Goal: Information Seeking & Learning: Learn about a topic

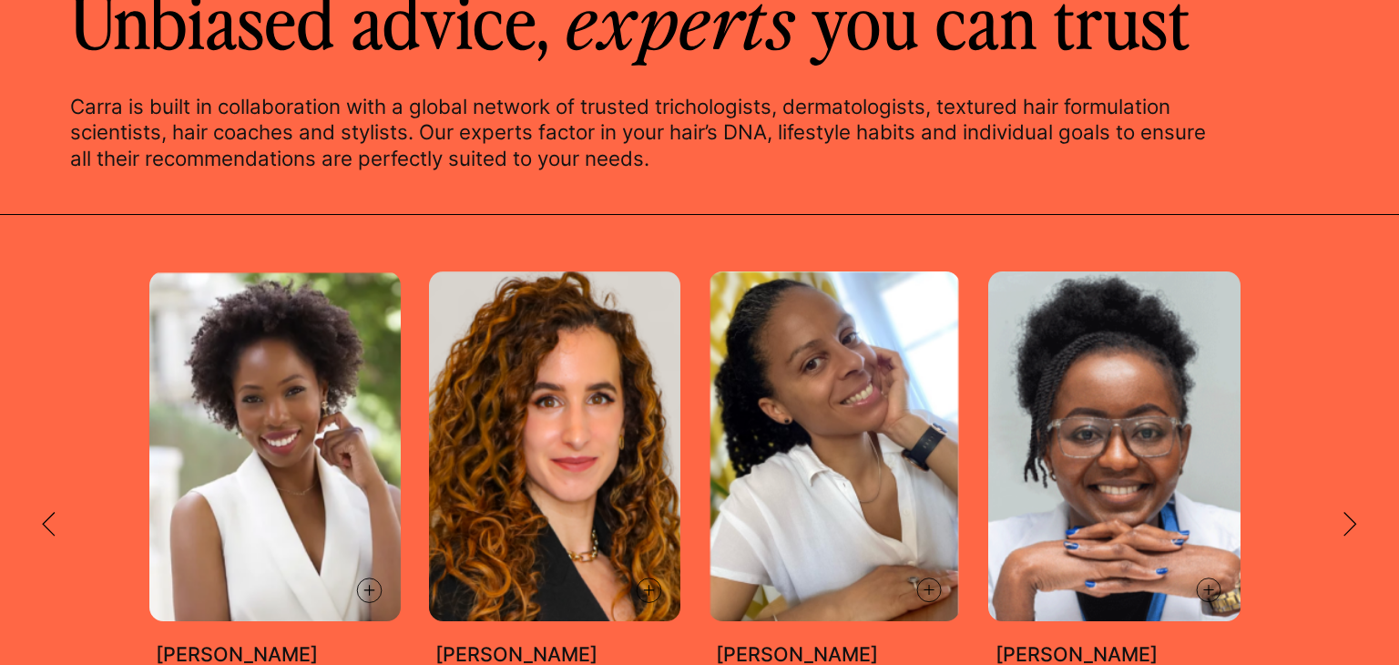
scroll to position [2986, 0]
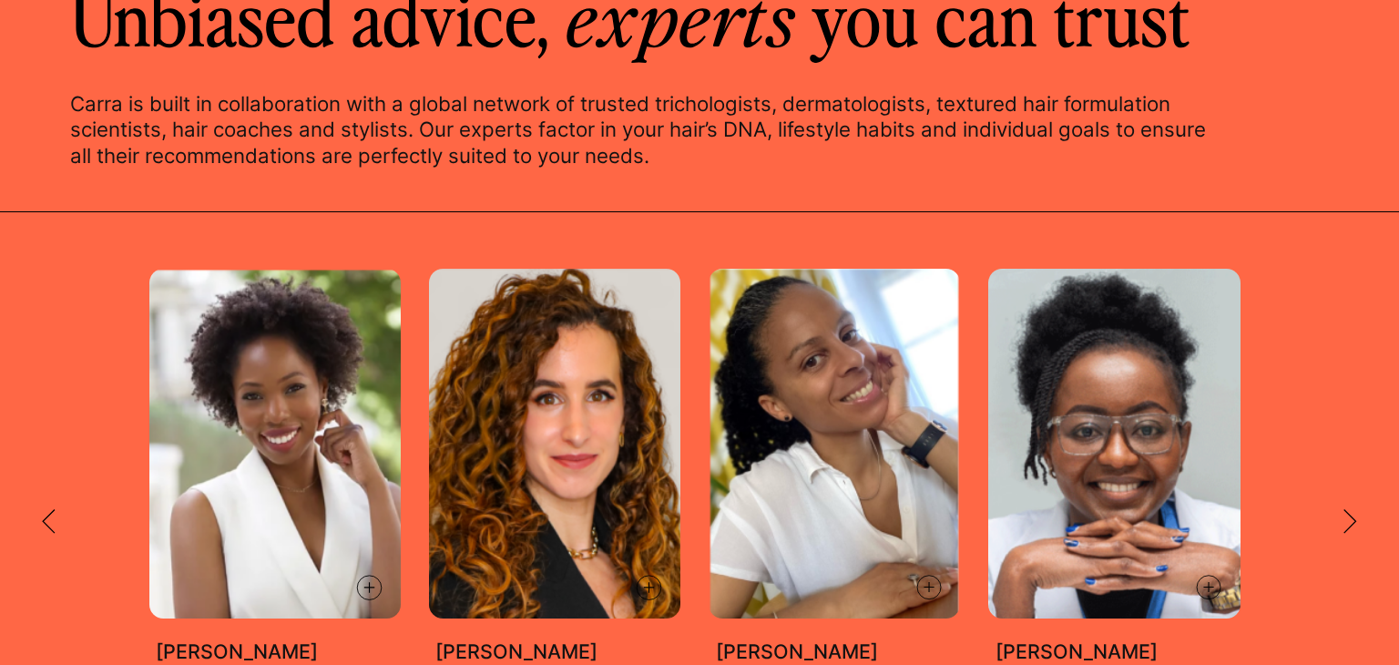
drag, startPoint x: 53, startPoint y: 507, endPoint x: 10, endPoint y: 468, distance: 58.0
click at [10, 468] on div "UK’s leading dermatologist, focused on black skin, scalp and hair loss. Dr Belm…" at bounding box center [699, 522] width 1399 height 506
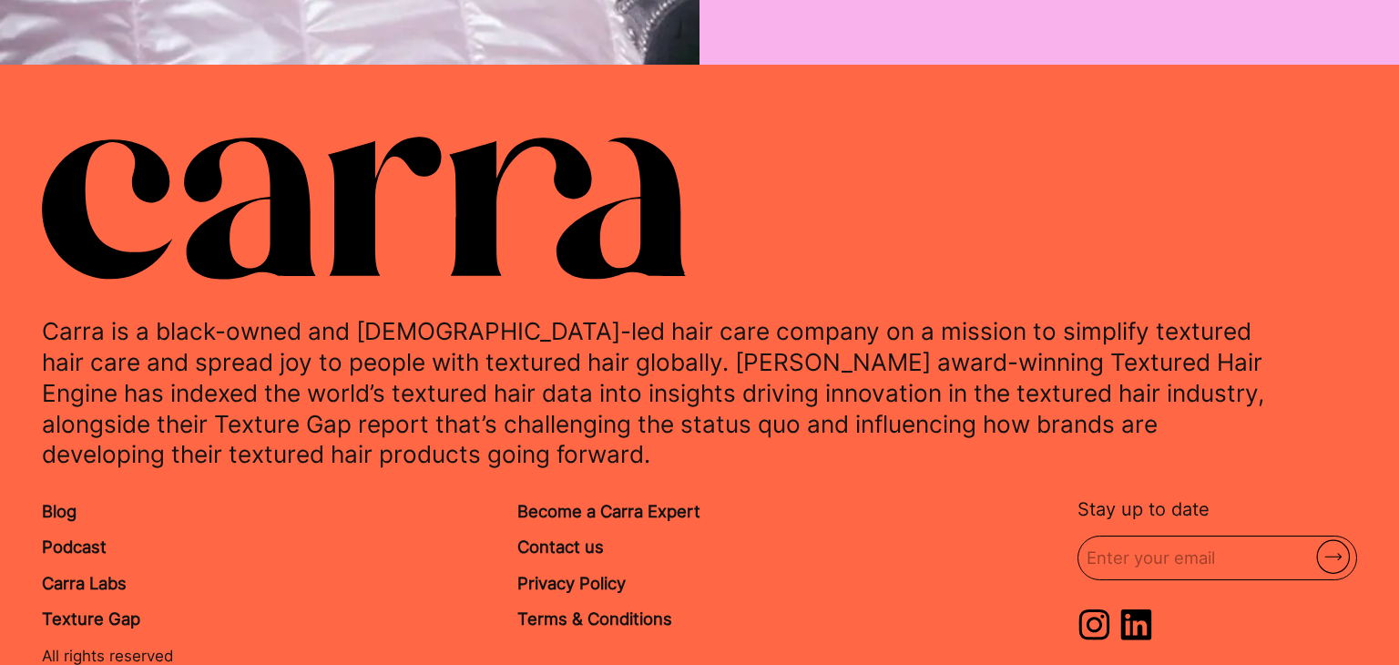
scroll to position [7046, 0]
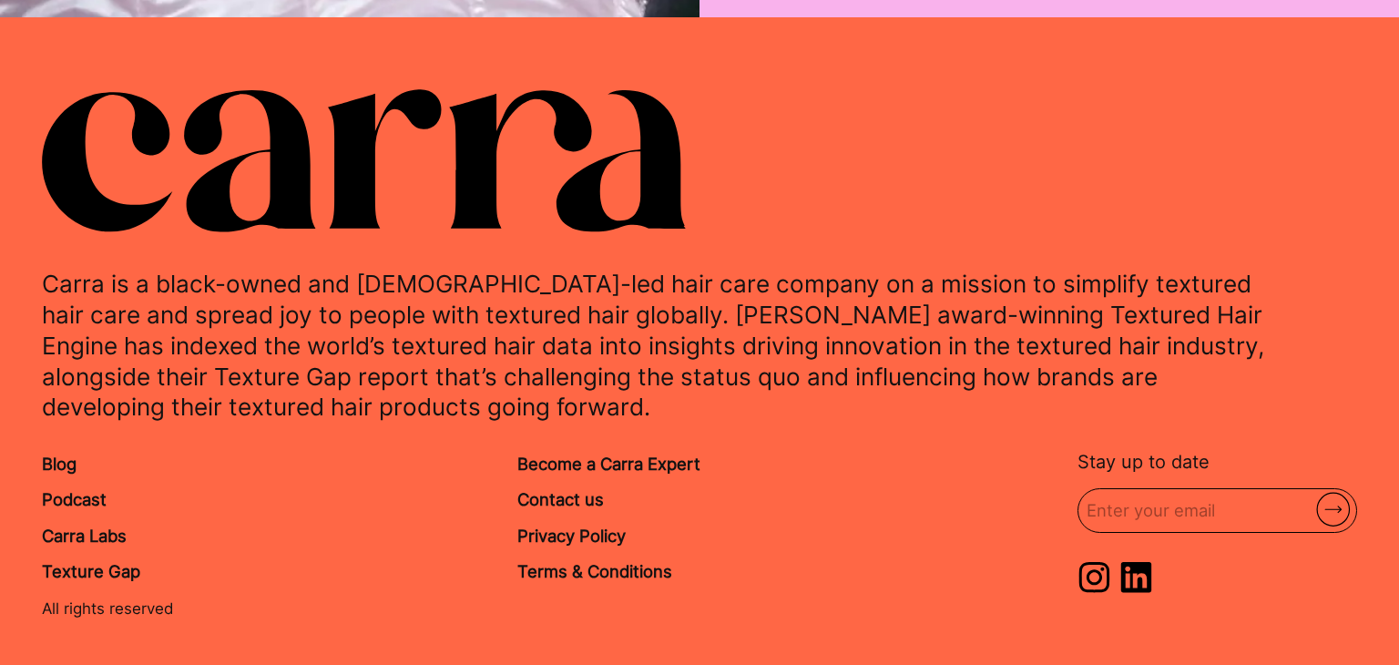
click at [1398, 181] on footer "Carra is a black-owned and female-led hair care company on a mission to simplif…" at bounding box center [699, 353] width 1399 height 673
click at [1385, 159] on footer "Carra is a black-owned and female-led hair care company on a mission to simplif…" at bounding box center [699, 353] width 1399 height 673
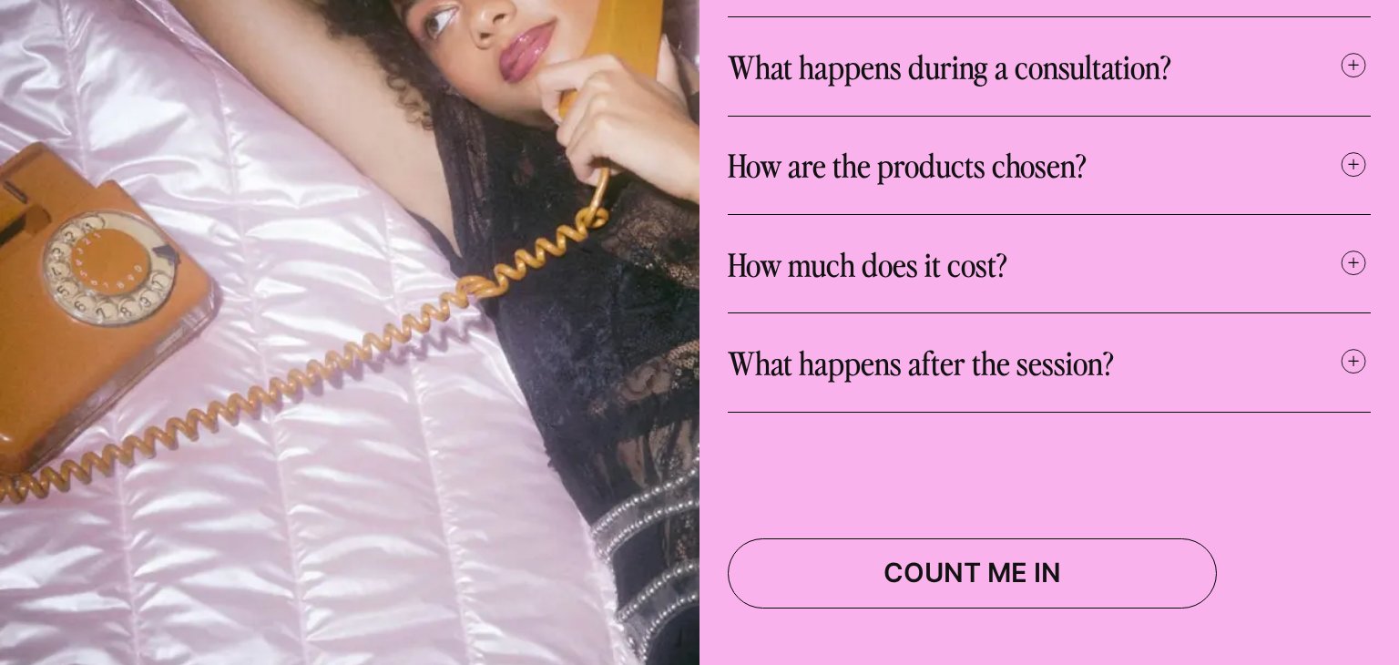
scroll to position [6354, 0]
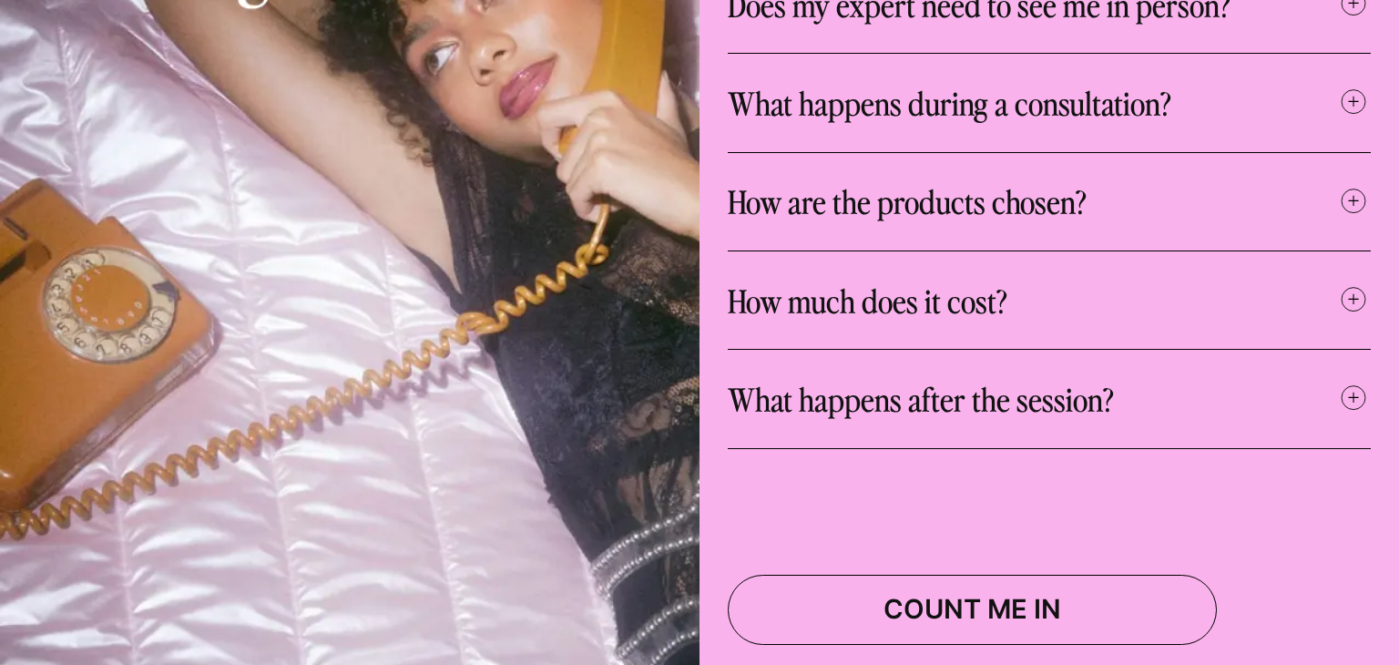
click at [925, 280] on h3 "How much does it cost?" at bounding box center [867, 301] width 280 height 42
click at [1356, 280] on icon at bounding box center [1353, 297] width 35 height 35
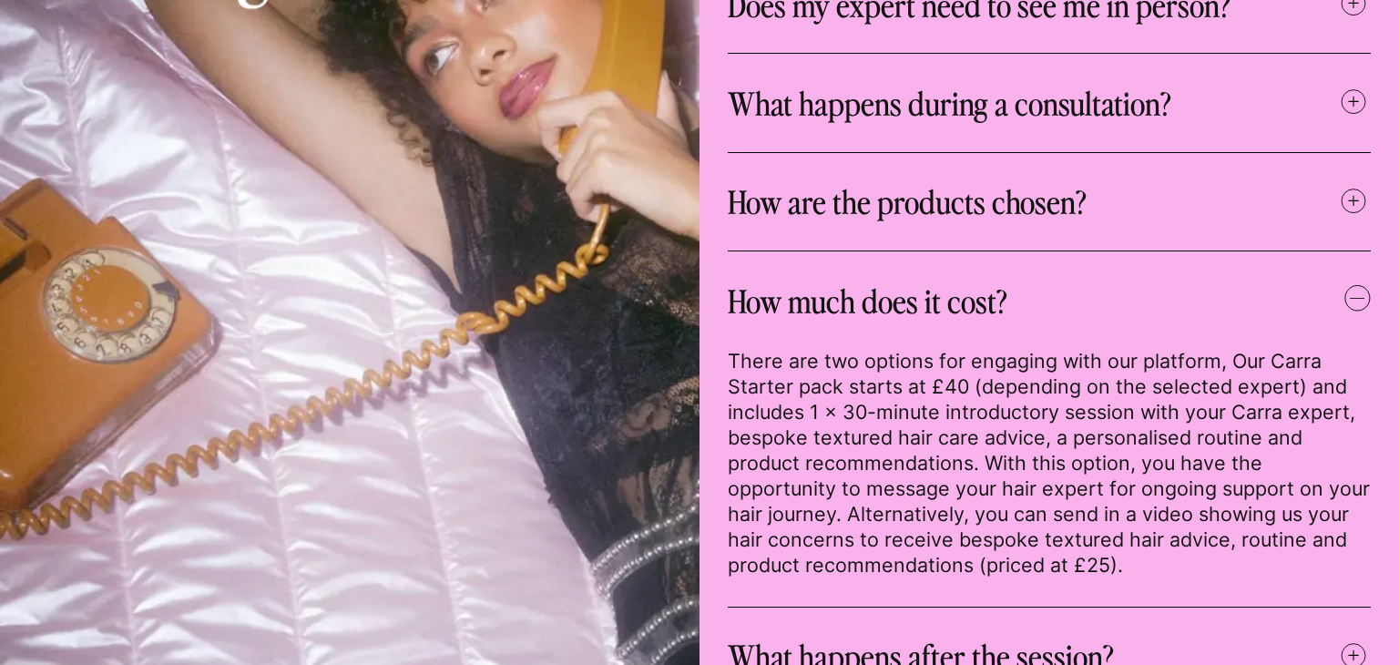
click at [1398, 127] on div "Who are your experts? Our experts are a global network of textured hair care pr…" at bounding box center [1048, 378] width 699 height 1157
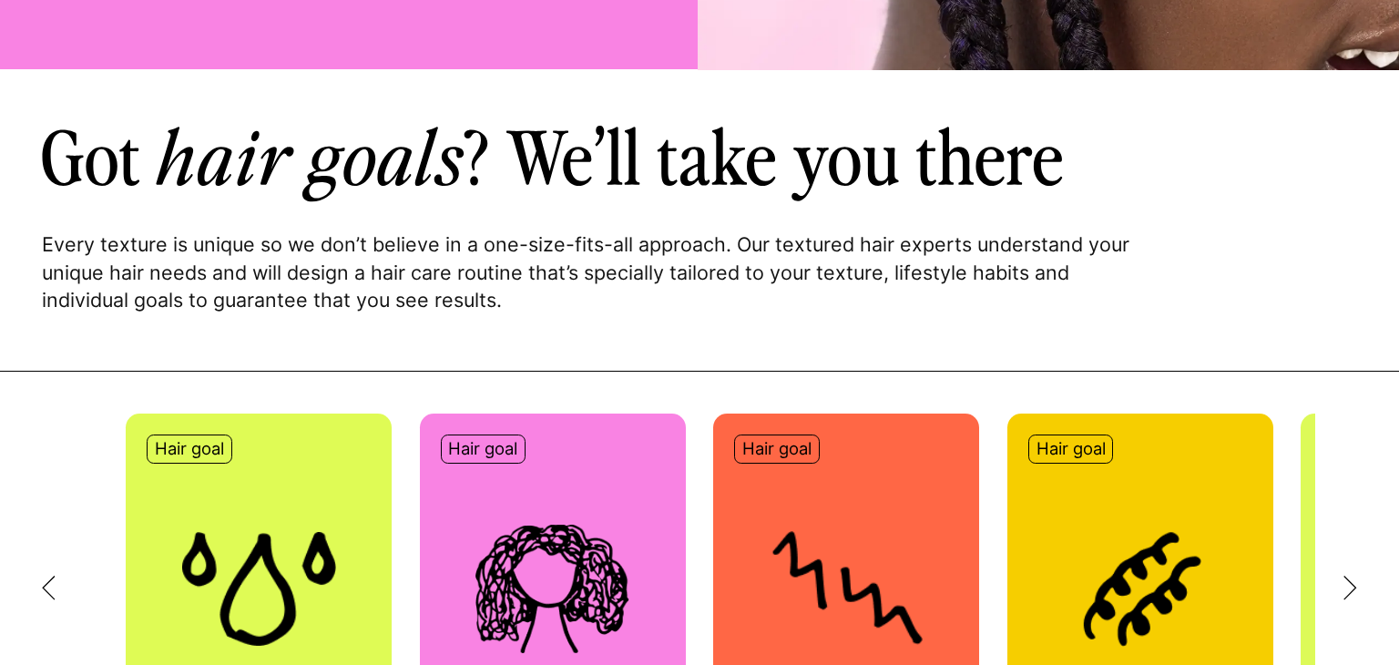
scroll to position [765, 0]
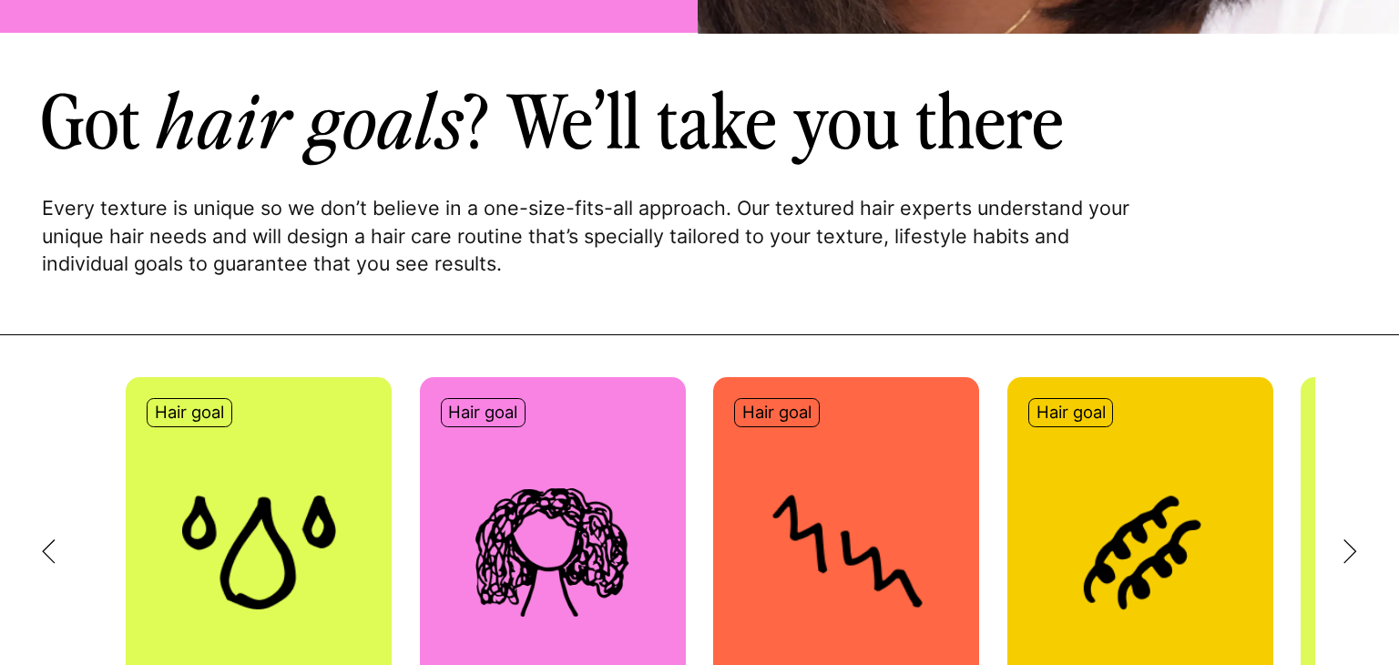
drag, startPoint x: 1398, startPoint y: 85, endPoint x: 1358, endPoint y: 76, distance: 40.9
click at [1358, 76] on div "Every texture is unique so we don’t believe in a one-size-fits-all approach. Ou…" at bounding box center [699, 184] width 1399 height 301
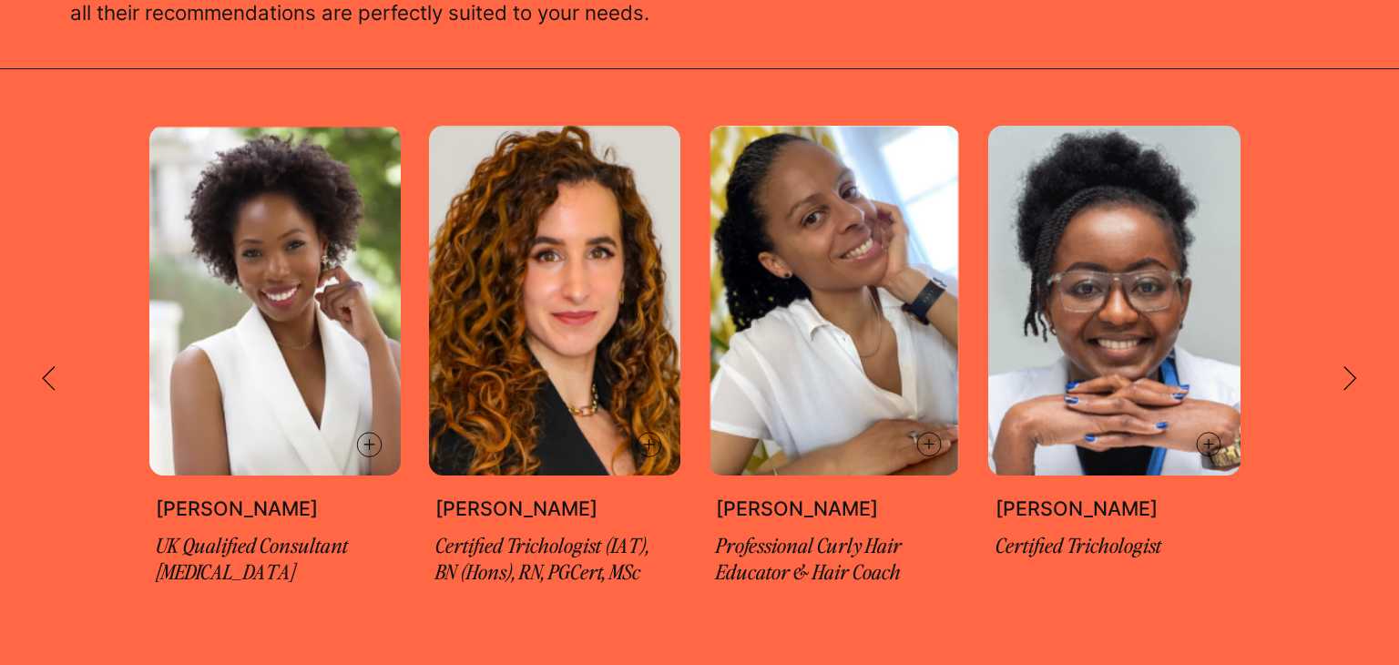
scroll to position [3132, 0]
